Goal: Transaction & Acquisition: Register for event/course

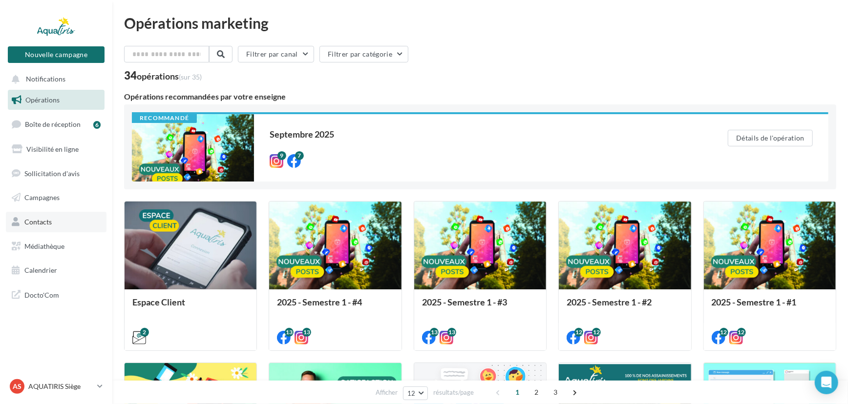
click at [67, 222] on link "Contacts" at bounding box center [56, 222] width 101 height 21
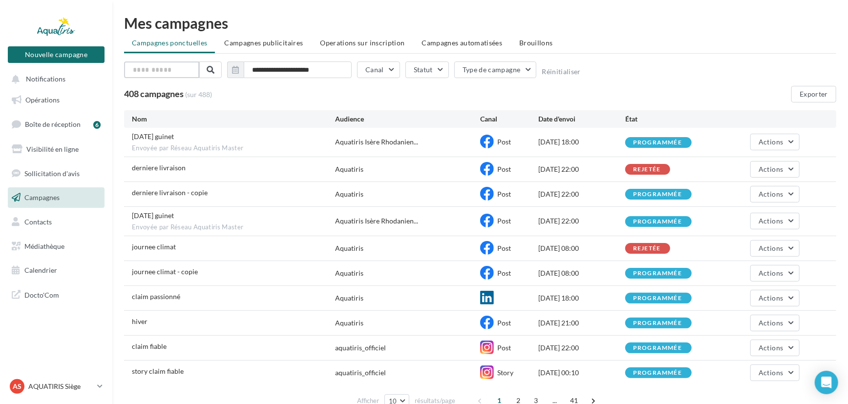
click at [185, 71] on input "text" at bounding box center [161, 70] width 75 height 17
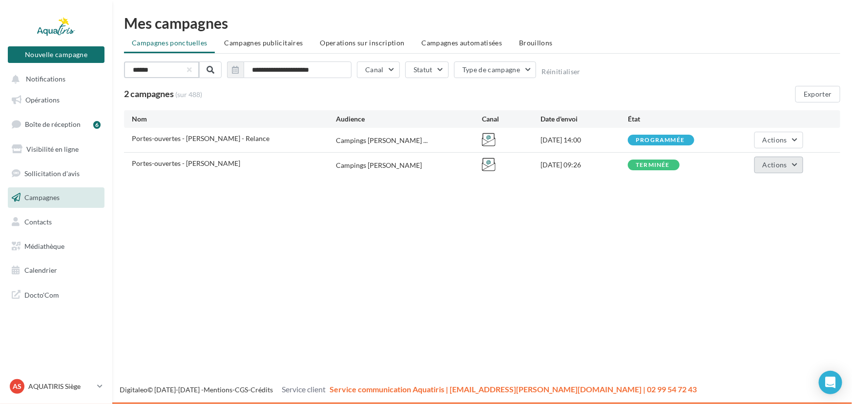
type input "******"
click at [779, 166] on span "Actions" at bounding box center [775, 165] width 24 height 8
click at [770, 191] on button "Voir les résultats" at bounding box center [755, 187] width 98 height 25
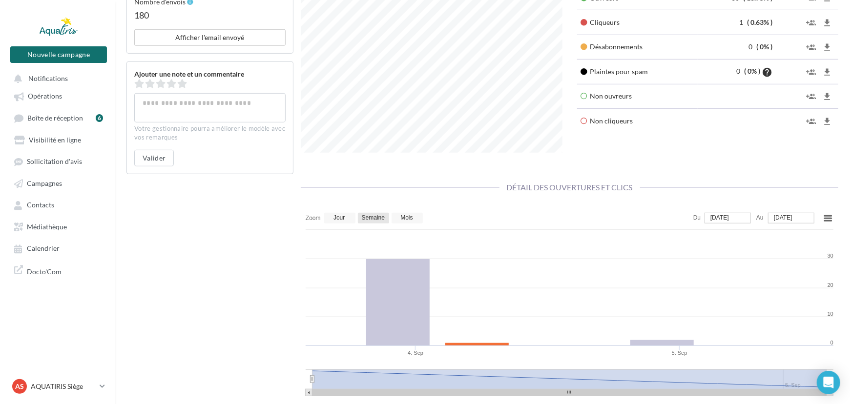
scroll to position [400, 0]
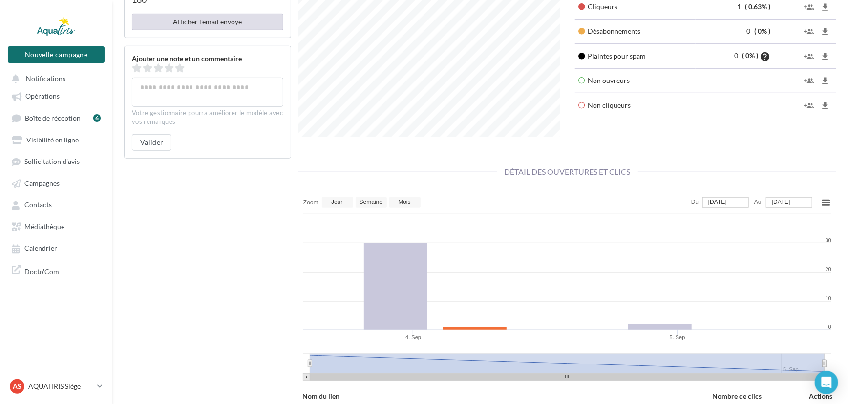
click at [228, 20] on button "Afficher l'email envoyé" at bounding box center [207, 22] width 151 height 17
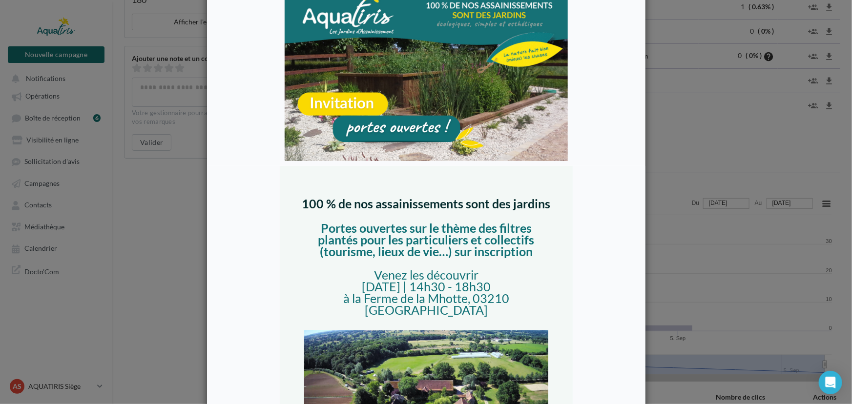
scroll to position [133, 0]
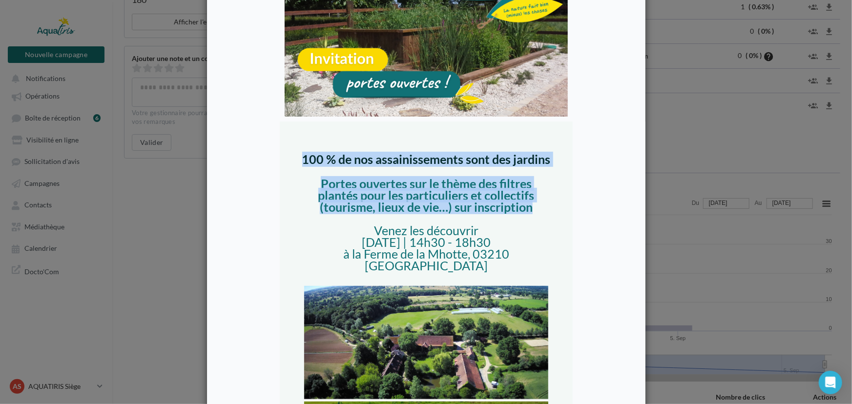
drag, startPoint x: 304, startPoint y: 158, endPoint x: 545, endPoint y: 211, distance: 246.2
click at [545, 211] on div "100 % de nos assainissements sont des jardins Portes ouvertes sur le thème des …" at bounding box center [425, 212] width 249 height 120
copy div "100 % de nos assainissements sont des jardins Portes ouvertes sur le thème des …"
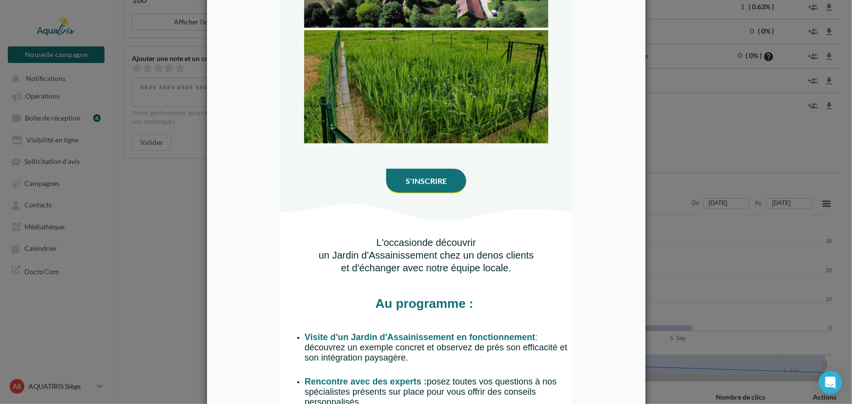
scroll to position [577, 0]
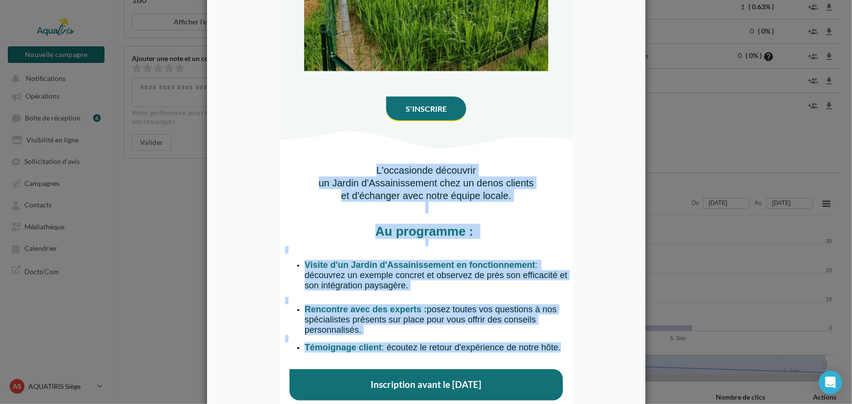
drag, startPoint x: 376, startPoint y: 159, endPoint x: 566, endPoint y: 339, distance: 262.6
copy div "L'occasion de découvrir un Jardin d'Assainissement chez un de nos clients et d'…"
click at [524, 225] on p "Au programme :" at bounding box center [426, 232] width 282 height 15
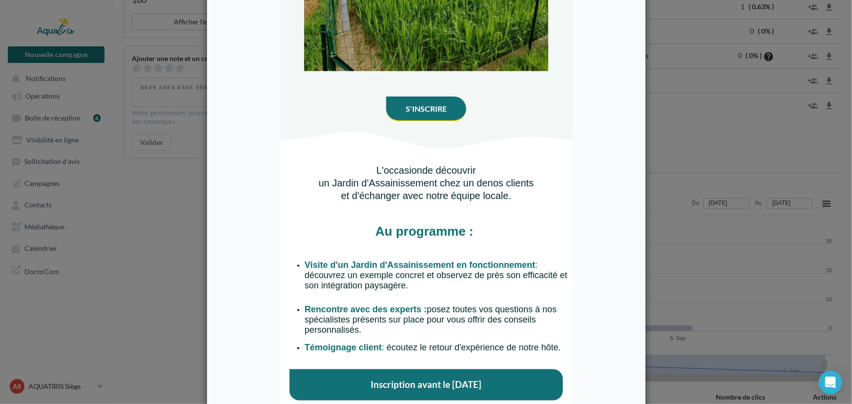
click at [439, 105] on link "S'INSCRIRE" at bounding box center [425, 109] width 41 height 9
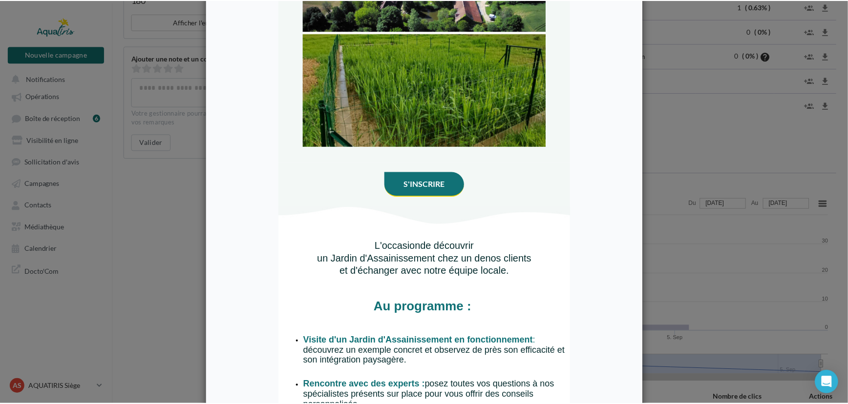
scroll to position [444, 0]
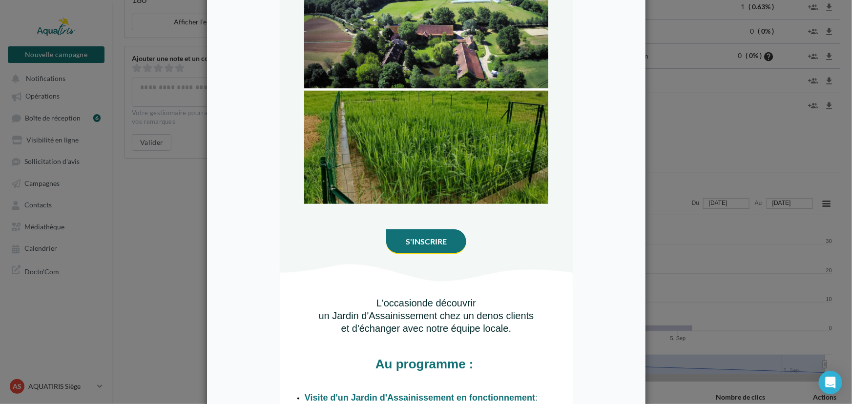
click at [668, 118] on div at bounding box center [426, 202] width 852 height 404
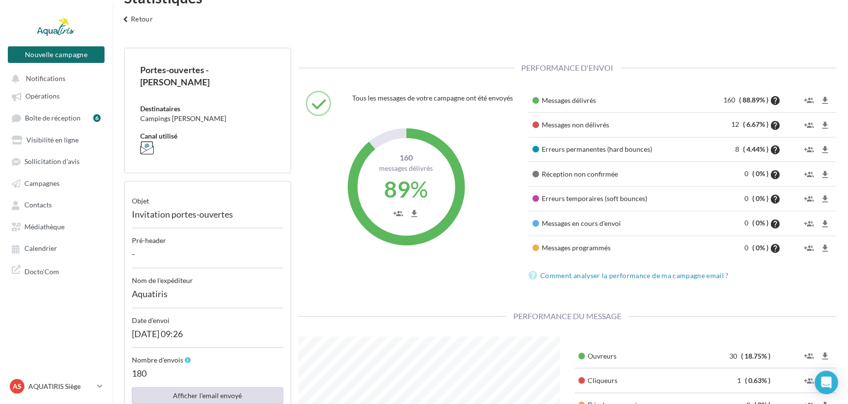
scroll to position [0, 0]
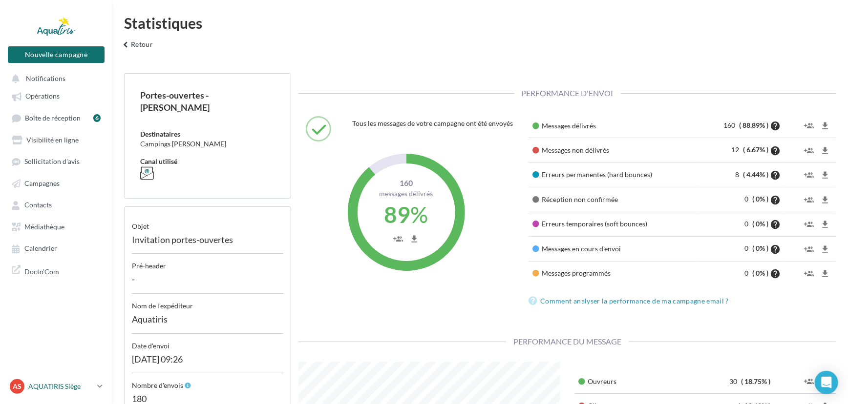
click at [58, 387] on p "AQUATIRIS Siège" at bounding box center [60, 387] width 65 height 10
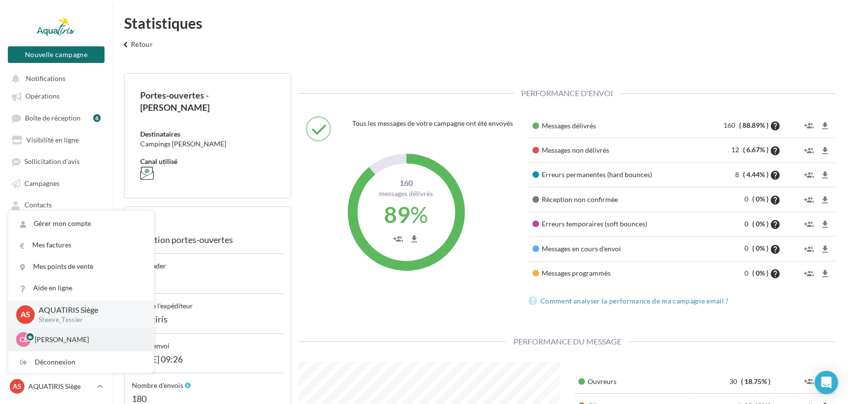
click at [76, 343] on p "Chloé Lallée" at bounding box center [88, 340] width 107 height 10
